Goal: Information Seeking & Learning: Find specific fact

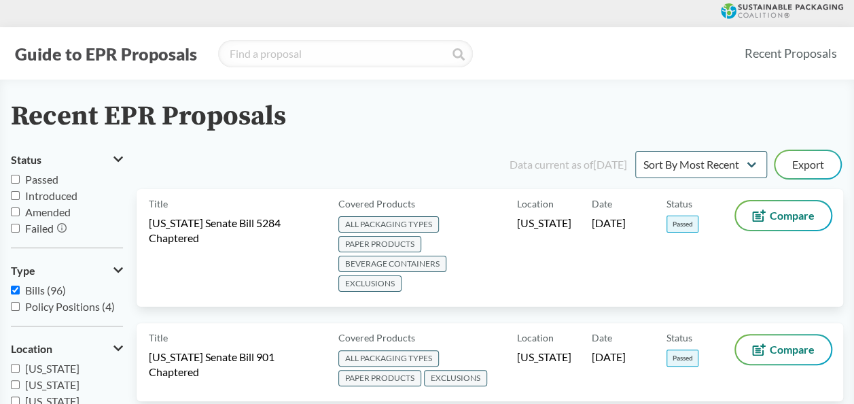
click at [317, 67] on div "Guide to EPR Proposals Recent Proposals" at bounding box center [427, 53] width 854 height 52
click at [313, 54] on input "search" at bounding box center [345, 53] width 255 height 27
type input "[US_STATE]"
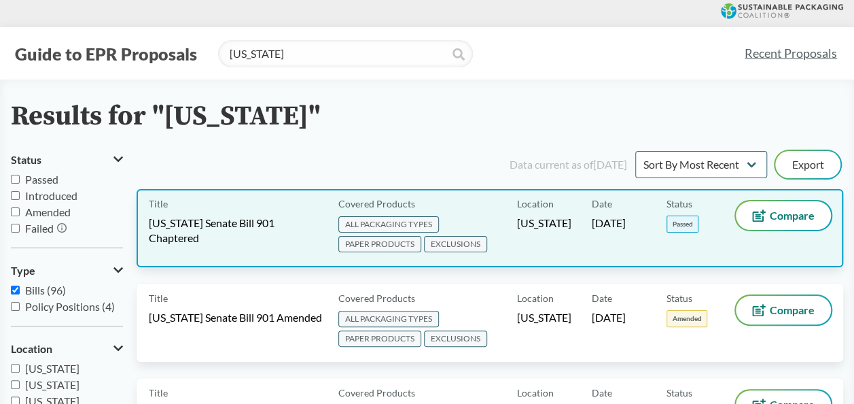
click at [284, 224] on span "[US_STATE] Senate Bill 901 Chaptered" at bounding box center [235, 230] width 173 height 30
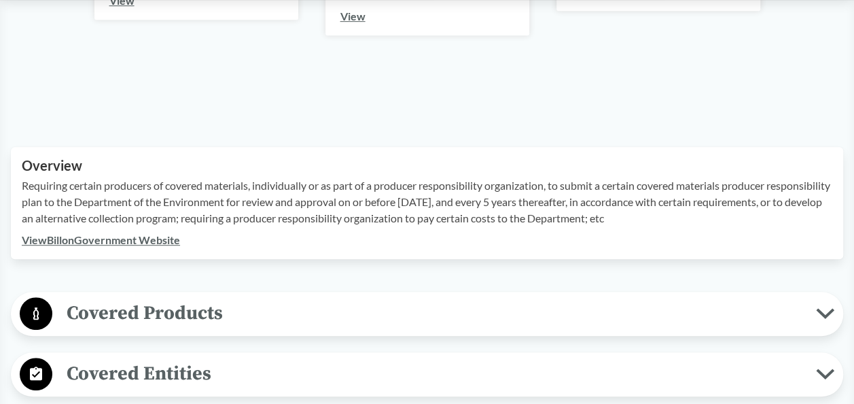
scroll to position [340, 0]
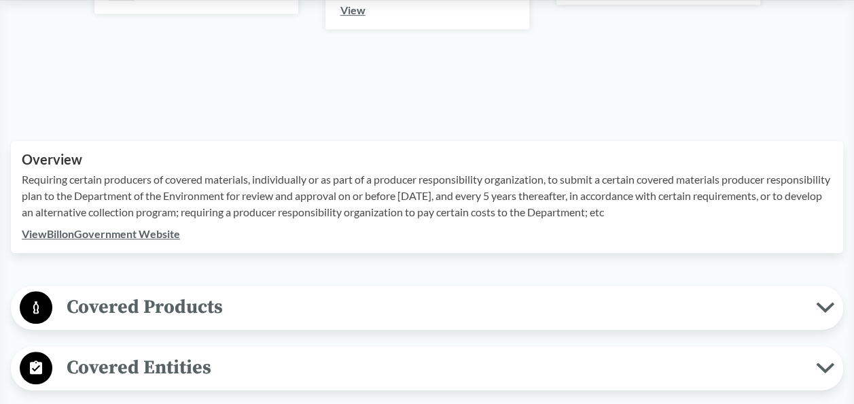
click at [109, 238] on link "View Bill on Government Website" at bounding box center [101, 233] width 158 height 13
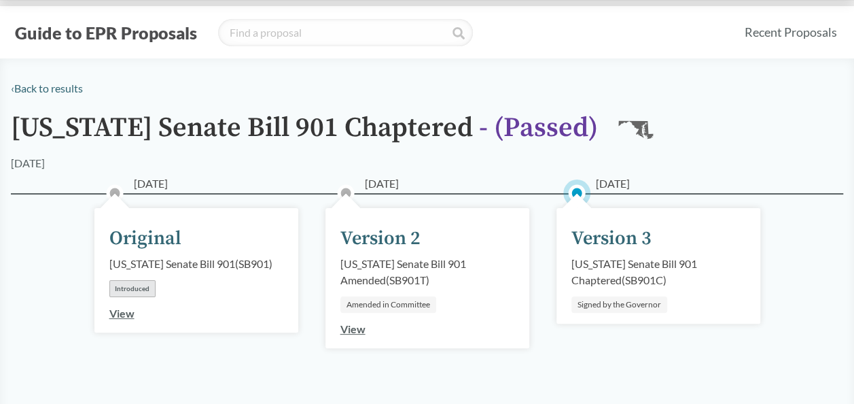
scroll to position [0, 0]
